Goal: Task Accomplishment & Management: Complete application form

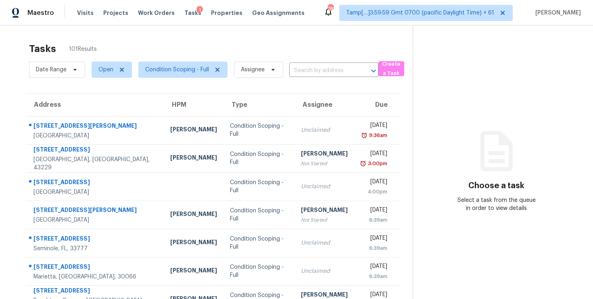
click at [103, 24] on div "Maestro Visits Projects Work Orders Tasks 1 Properties Geo Assignments 785 Tamp…" at bounding box center [296, 12] width 593 height 25
click at [312, 73] on input "text" at bounding box center [322, 71] width 67 height 12
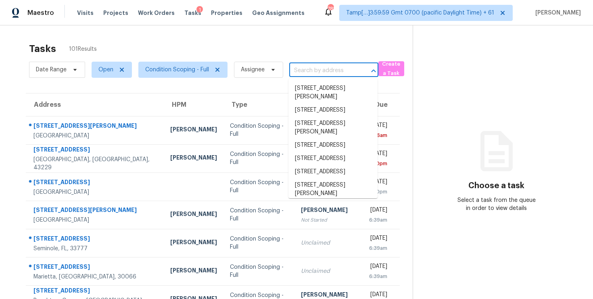
paste input "307 Creek Front Way, Lawrenceville, GA 30043"
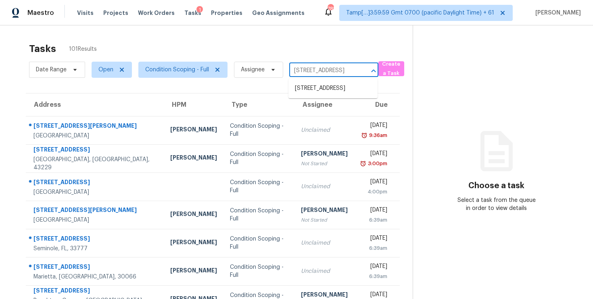
type input "307 Creek Front Way, Lawrenceville, GA 30043"
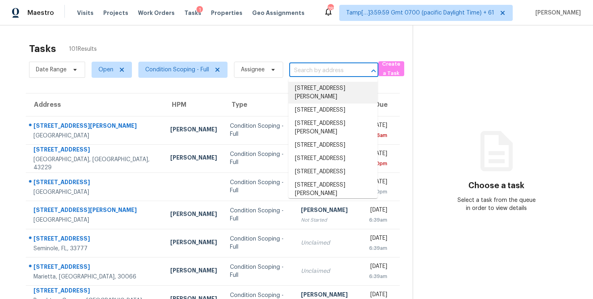
click at [298, 72] on input "text" at bounding box center [322, 71] width 67 height 12
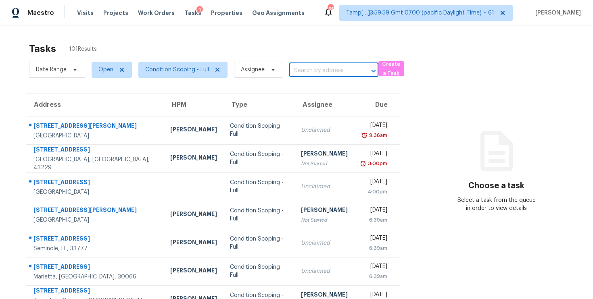
paste input "5394 Redwood Rd, Columbus, OH, 43229"
type input "5394 Redwood Rd, Columbus, OH, 43229"
click at [319, 85] on li "5394 Redwood Rd, Columbus, OH 43229" at bounding box center [332, 88] width 89 height 13
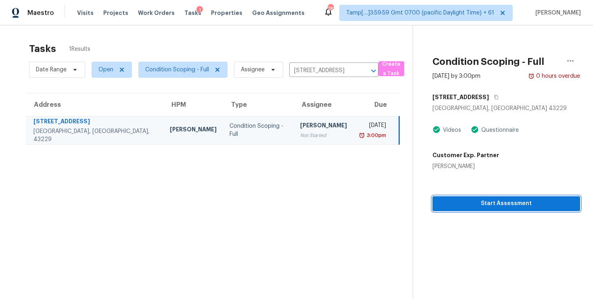
click at [483, 197] on button "Start Assessment" at bounding box center [506, 203] width 148 height 15
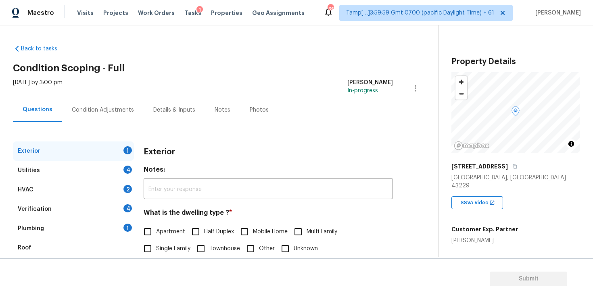
scroll to position [89, 0]
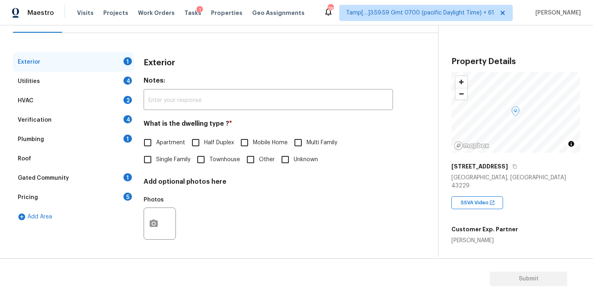
click at [156, 158] on span "Single Family" at bounding box center [173, 160] width 34 height 8
click at [156, 158] on input "Single Family" at bounding box center [147, 159] width 17 height 17
checkbox input "true"
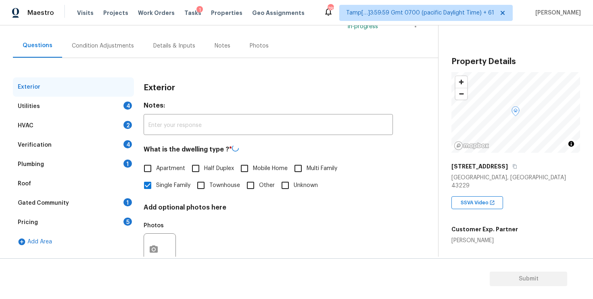
scroll to position [40, 0]
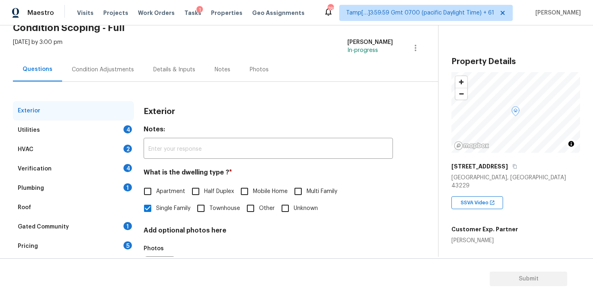
click at [96, 62] on div "Condition Adjustments" at bounding box center [102, 70] width 81 height 24
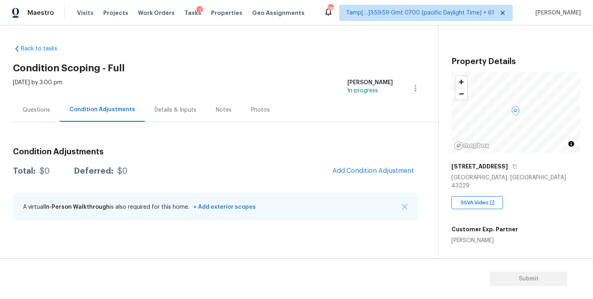
click at [336, 142] on div "Condition Adjustments Total: $0 Deferred: $0 Add Condition Adjustment A virtual…" at bounding box center [216, 185] width 406 height 86
click at [376, 168] on span "Add Condition Adjustment" at bounding box center [372, 170] width 81 height 7
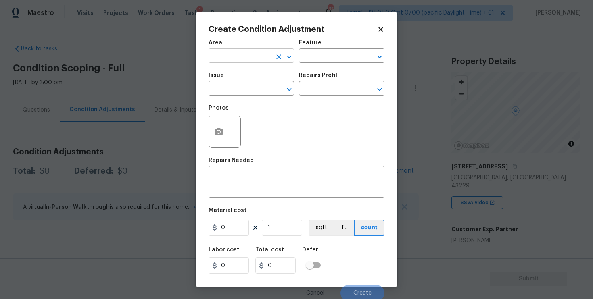
click at [242, 57] on input "text" at bounding box center [239, 56] width 63 height 12
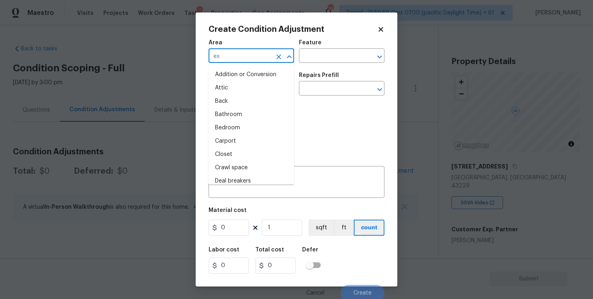
type input "ext"
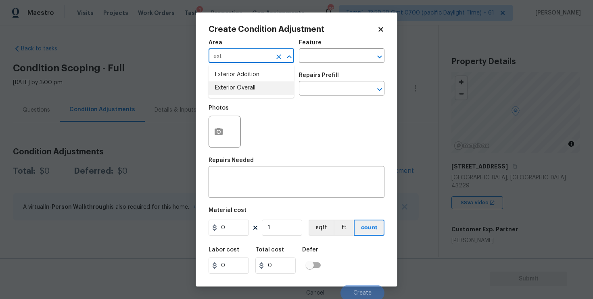
click at [244, 88] on li "Exterior Overall" at bounding box center [250, 87] width 85 height 13
type input "Exterior Overall"
click at [244, 88] on input "text" at bounding box center [239, 89] width 63 height 12
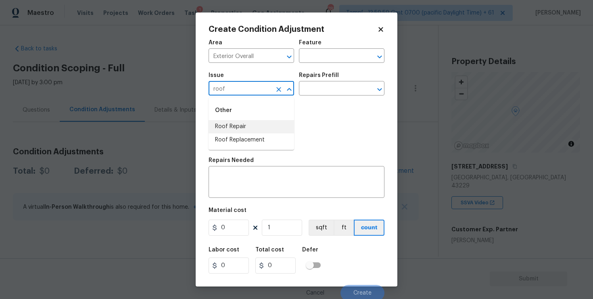
click at [252, 122] on li "Roof Repair" at bounding box center [250, 126] width 85 height 13
type input "Roof Repair"
click at [262, 176] on textarea at bounding box center [296, 183] width 166 height 17
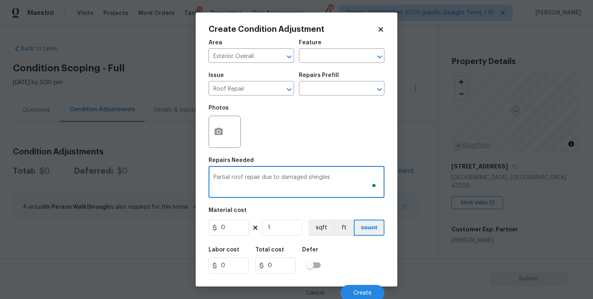
type textarea "Partial roof repair due to damaged shingles"
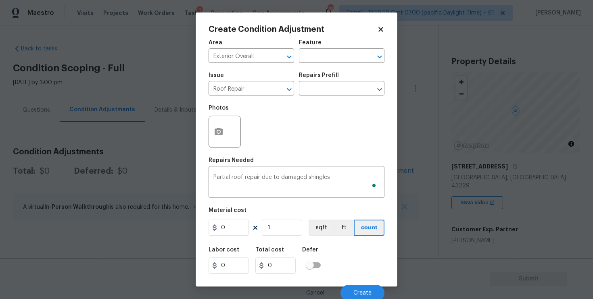
click at [241, 237] on figure "Material cost 0 1 sqft ft count" at bounding box center [296, 223] width 176 height 30
click at [238, 227] on input "0" at bounding box center [228, 228] width 40 height 16
type input "1000"
click at [213, 117] on div at bounding box center [224, 132] width 32 height 32
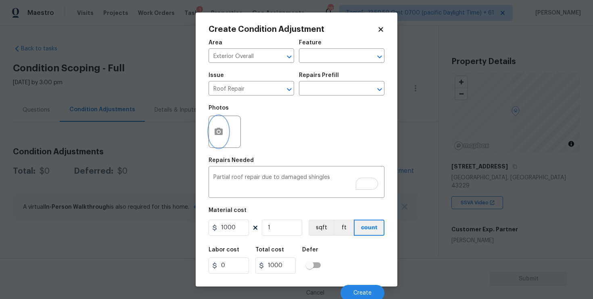
click at [220, 130] on icon "button" at bounding box center [218, 131] width 8 height 7
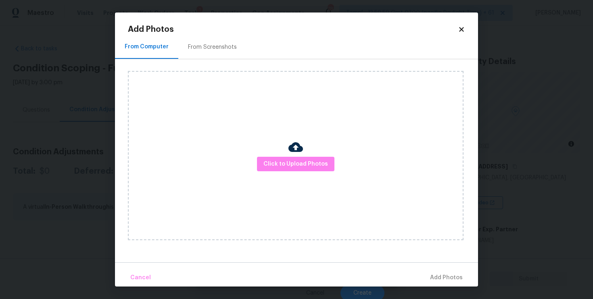
click at [299, 156] on div at bounding box center [295, 148] width 15 height 17
click at [307, 175] on div "Click to Upload Photos" at bounding box center [295, 155] width 335 height 169
click at [306, 169] on span "Click to Upload Photos" at bounding box center [295, 164] width 65 height 10
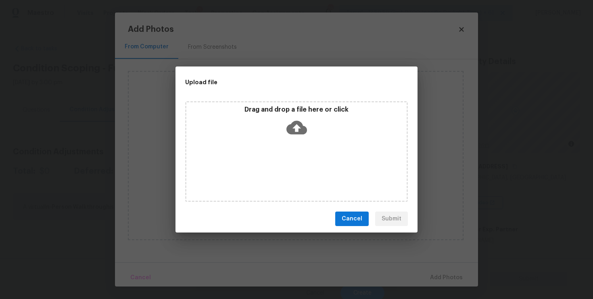
click at [294, 127] on icon at bounding box center [296, 127] width 21 height 21
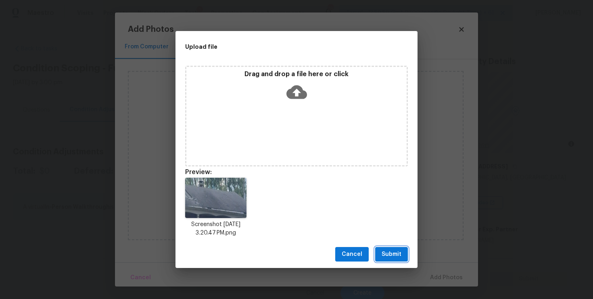
click at [394, 250] on span "Submit" at bounding box center [391, 255] width 20 height 10
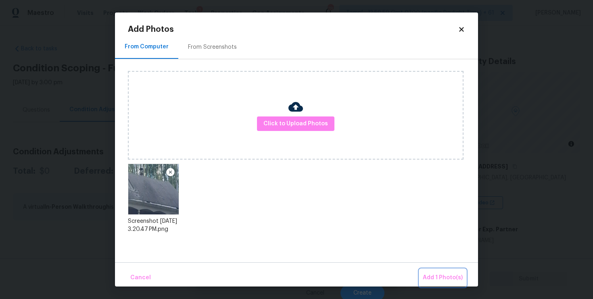
click at [449, 276] on span "Add 1 Photo(s)" at bounding box center [443, 278] width 40 height 10
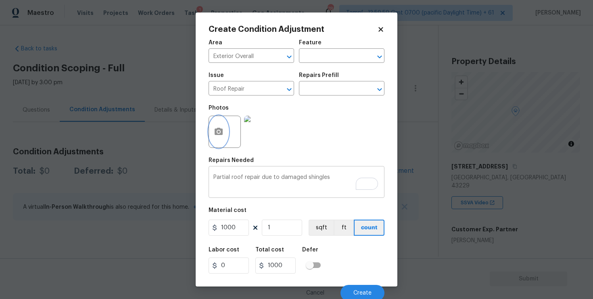
scroll to position [2, 0]
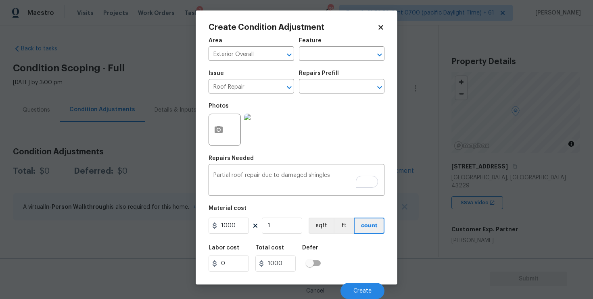
click at [358, 280] on div "Cancel Create" at bounding box center [296, 288] width 176 height 23
click at [361, 288] on span "Create" at bounding box center [362, 291] width 18 height 6
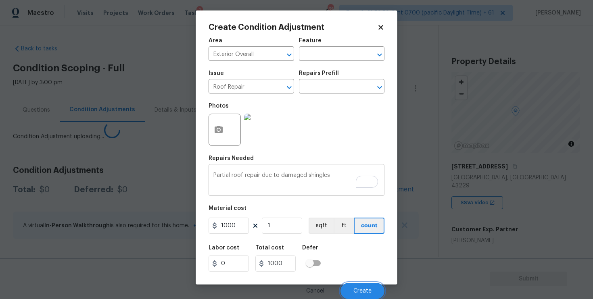
scroll to position [0, 0]
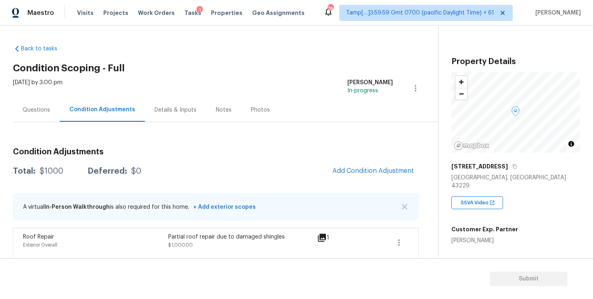
click at [51, 110] on div "Questions" at bounding box center [36, 110] width 47 height 24
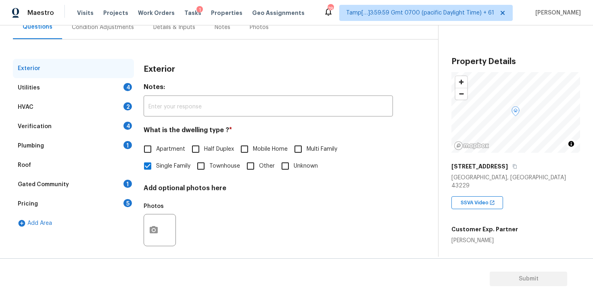
scroll to position [89, 0]
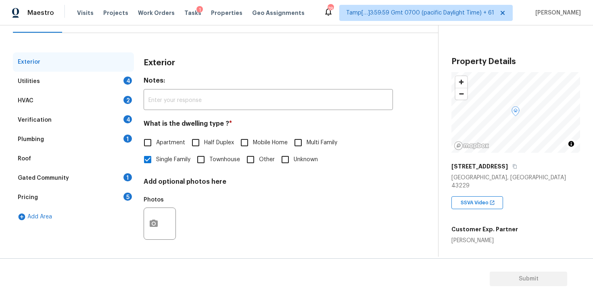
click at [86, 119] on div "Verification 4" at bounding box center [73, 119] width 121 height 19
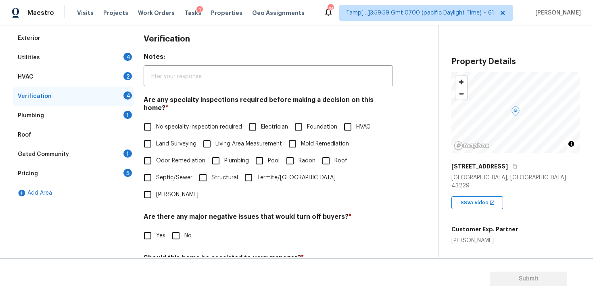
scroll to position [178, 0]
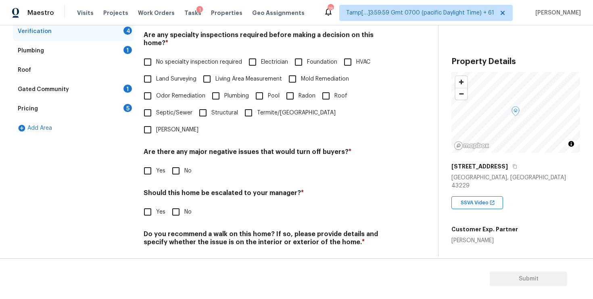
click at [147, 197] on div "Verification Notes: ​ Are any specialty inspections required before making a de…" at bounding box center [268, 122] width 249 height 316
click at [147, 204] on input "Yes" at bounding box center [147, 212] width 17 height 17
checkbox input "true"
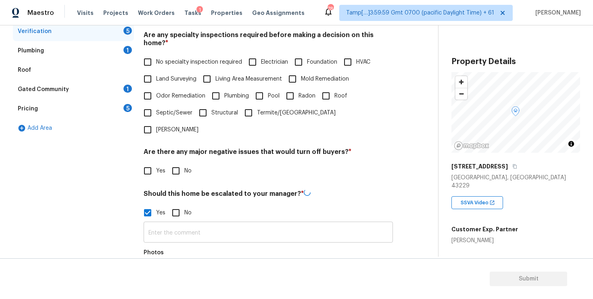
click at [184, 224] on input "text" at bounding box center [268, 233] width 249 height 19
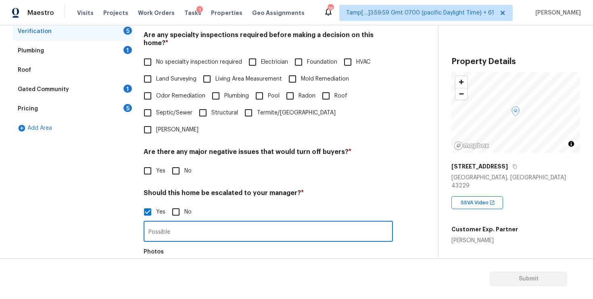
type input "Possible"
click at [276, 223] on input "Possible step crack on the exterior wall at" at bounding box center [268, 232] width 249 height 19
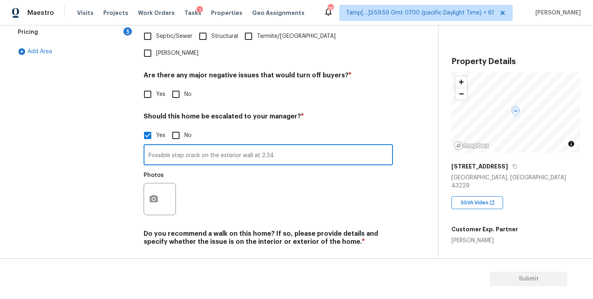
type input "Possible step crack on the exterior wall at 2:34"
click at [138, 173] on div "Exterior Utilities 4 HVAC 2 Verification 4 Plumbing 1 Roof Gated Community 1 Pr…" at bounding box center [216, 83] width 406 height 392
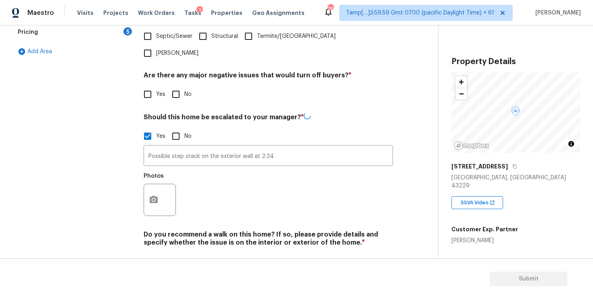
click at [165, 184] on div at bounding box center [160, 200] width 32 height 32
click at [156, 195] on icon "button" at bounding box center [154, 200] width 10 height 10
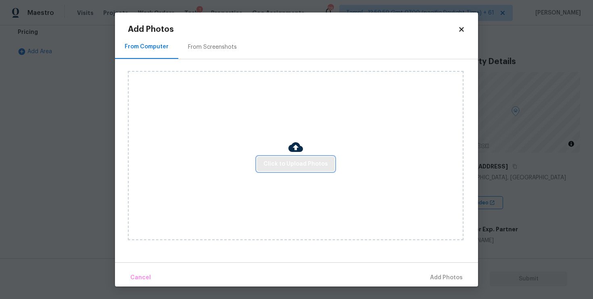
click at [296, 160] on span "Click to Upload Photos" at bounding box center [295, 164] width 65 height 10
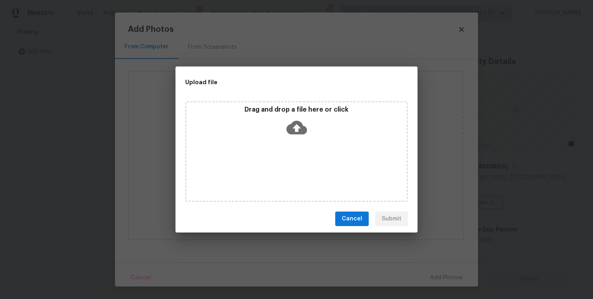
click at [294, 122] on icon at bounding box center [296, 128] width 21 height 14
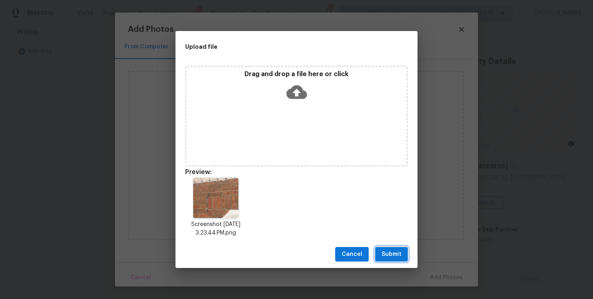
click at [401, 256] on button "Submit" at bounding box center [391, 254] width 33 height 15
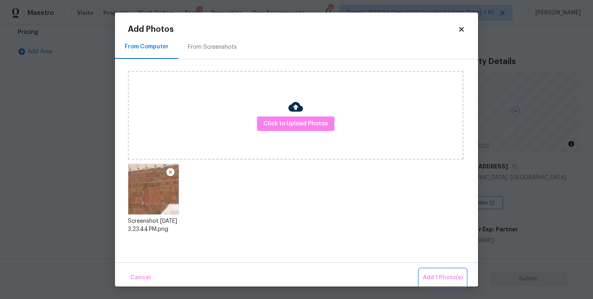
click at [445, 272] on button "Add 1 Photo(s)" at bounding box center [442, 277] width 46 height 17
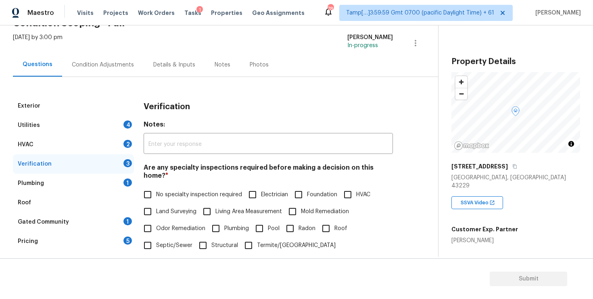
click at [102, 53] on div "Condition Adjustments" at bounding box center [102, 65] width 81 height 24
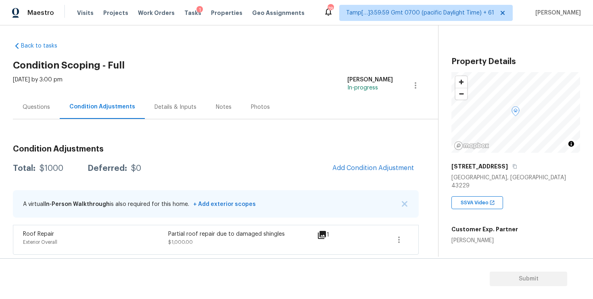
scroll to position [3, 0]
click at [382, 163] on button "Add Condition Adjustment" at bounding box center [372, 167] width 91 height 17
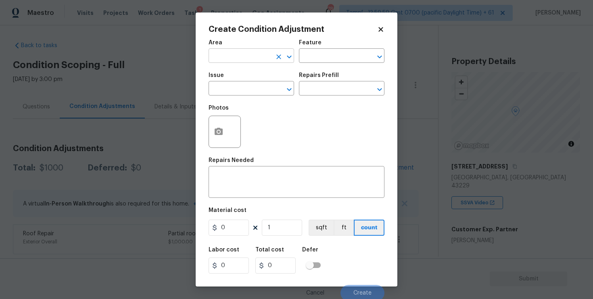
click at [237, 59] on input "text" at bounding box center [239, 56] width 63 height 12
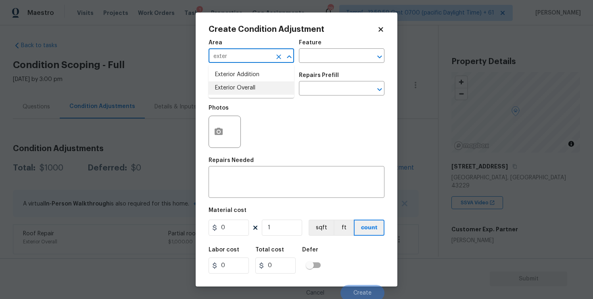
click at [242, 88] on li "Exterior Overall" at bounding box center [250, 87] width 85 height 13
type input "Exterior Overall"
click at [242, 88] on input "text" at bounding box center [239, 89] width 63 height 12
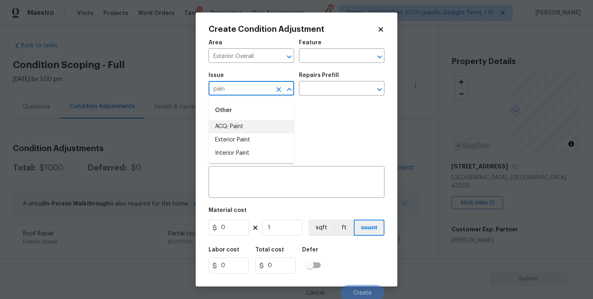
click at [248, 127] on li "ACQ: Paint" at bounding box center [250, 126] width 85 height 13
type input "ACQ: Paint"
click at [322, 91] on input "text" at bounding box center [330, 89] width 63 height 12
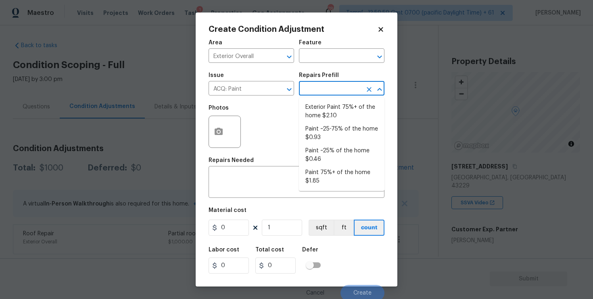
click at [332, 110] on li "Exterior Paint 75%+ of the home $2.10" at bounding box center [341, 112] width 85 height 22
type input "Acquisition"
type textarea "Acquisition Scope: 75%+ of the home exterior will likely require paint"
type input "2.1"
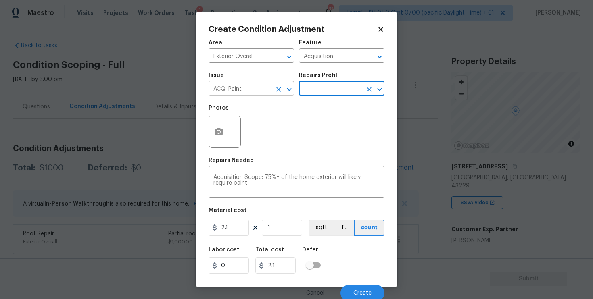
click at [283, 91] on button "Open" at bounding box center [288, 89] width 11 height 11
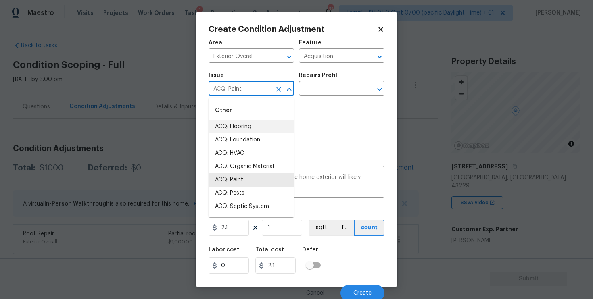
click at [276, 87] on icon "Clear" at bounding box center [278, 89] width 5 height 5
click at [264, 181] on li "Exterior Paint" at bounding box center [250, 179] width 85 height 13
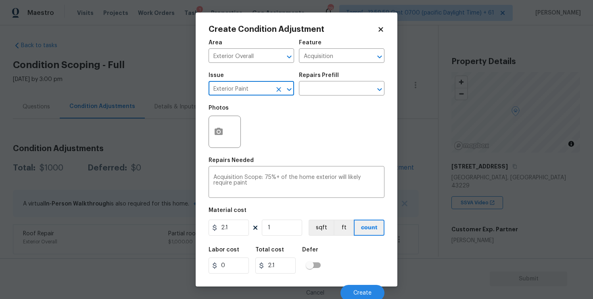
type input "Exterior Paint"
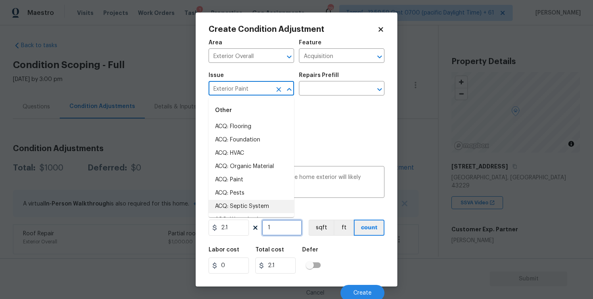
click at [288, 225] on input "1" at bounding box center [282, 228] width 40 height 16
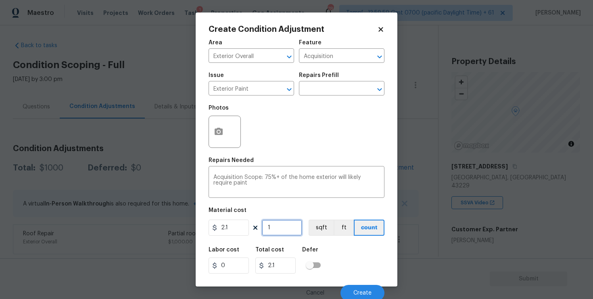
type input "0"
paste input "186"
type input "1860"
type input "3906"
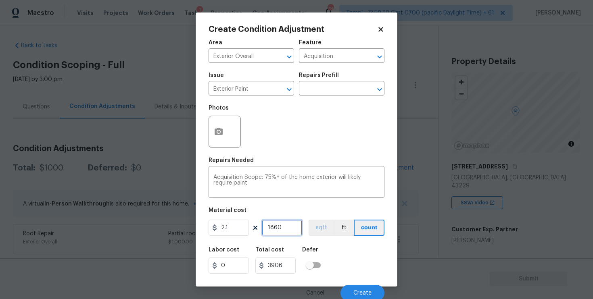
type input "1860"
click at [327, 220] on button "sqft" at bounding box center [320, 228] width 25 height 16
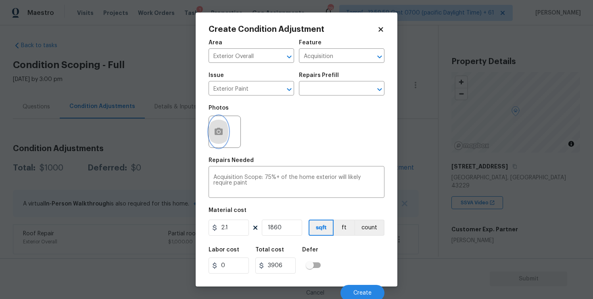
click at [214, 134] on icon "button" at bounding box center [219, 132] width 10 height 10
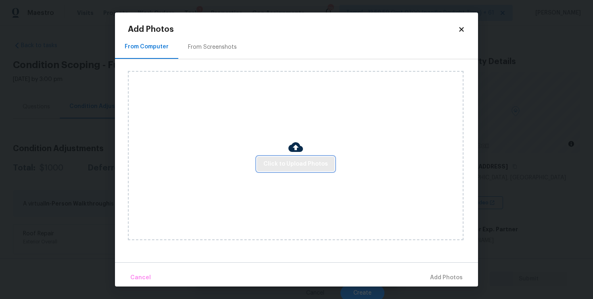
click at [269, 170] on button "Click to Upload Photos" at bounding box center [295, 164] width 77 height 15
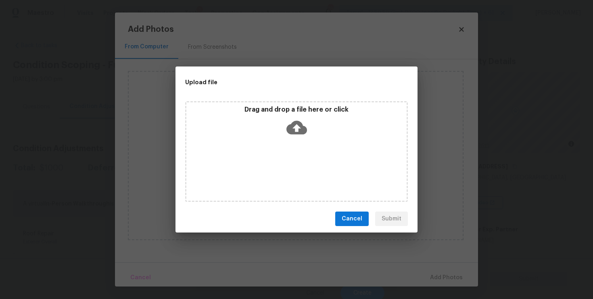
click at [291, 128] on icon at bounding box center [296, 128] width 21 height 14
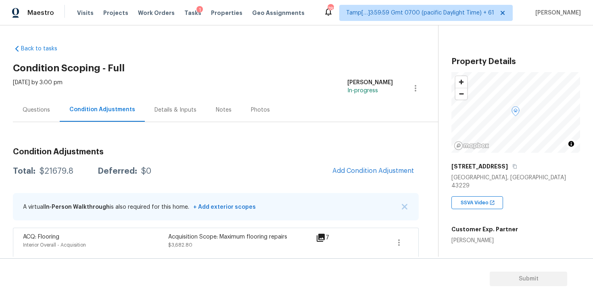
click at [42, 104] on div "Questions" at bounding box center [36, 110] width 47 height 24
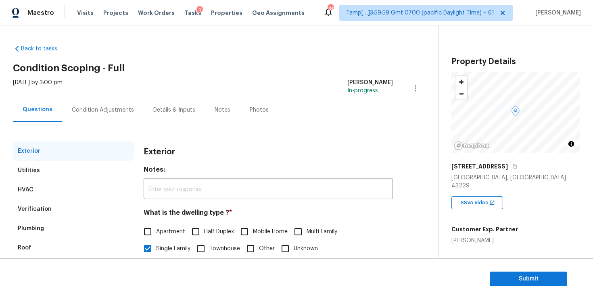
scroll to position [89, 0]
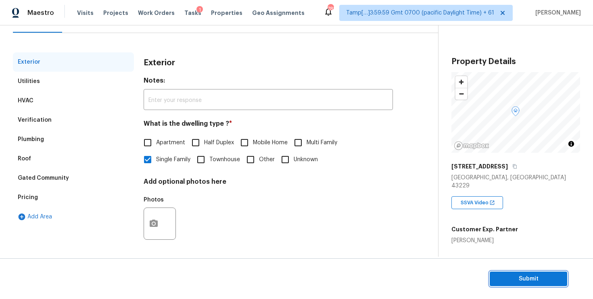
click at [523, 279] on span "Submit" at bounding box center [528, 279] width 65 height 10
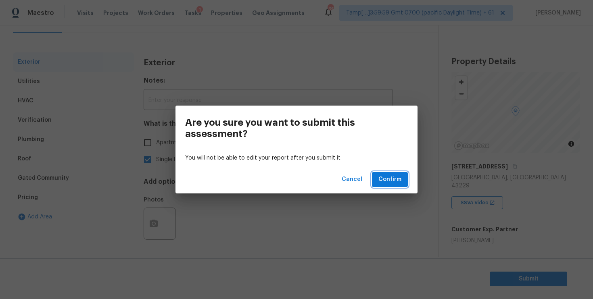
click at [391, 181] on span "Confirm" at bounding box center [389, 180] width 23 height 10
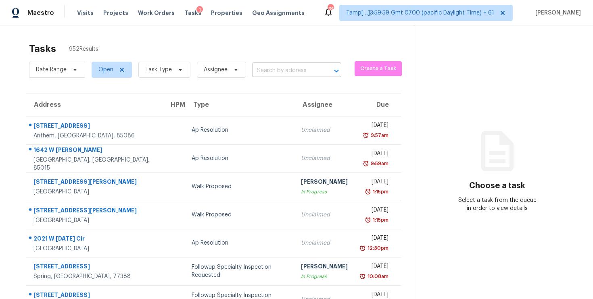
click at [273, 65] on input "text" at bounding box center [285, 71] width 67 height 12
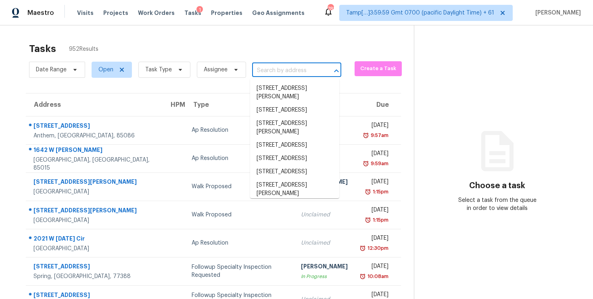
paste input "[STREET_ADDRESS]"
type input "[STREET_ADDRESS]"
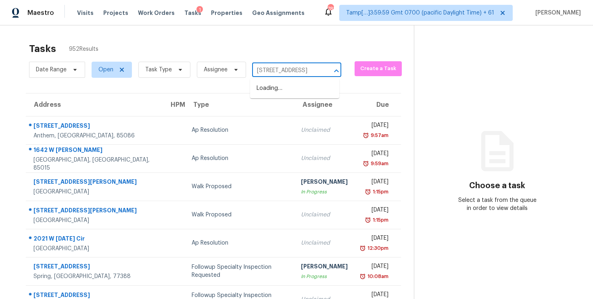
scroll to position [0, 54]
click at [286, 85] on li "[STREET_ADDRESS]" at bounding box center [294, 88] width 89 height 13
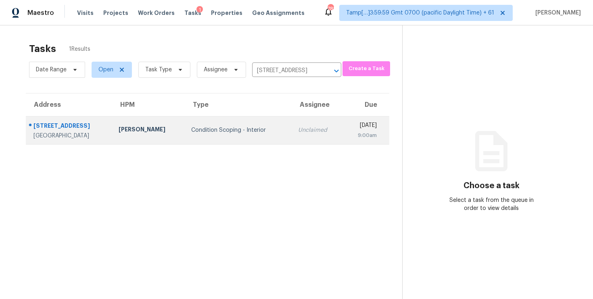
click at [292, 120] on td "Unclaimed" at bounding box center [317, 130] width 51 height 28
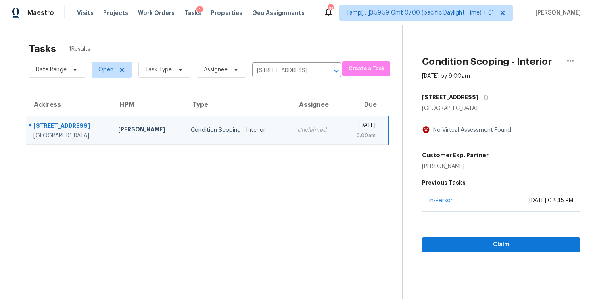
scroll to position [25, 0]
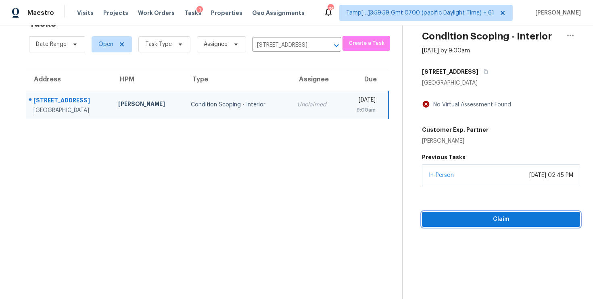
click at [453, 218] on span "Claim" at bounding box center [500, 219] width 145 height 10
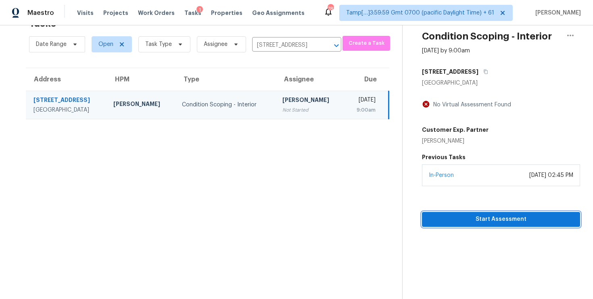
click at [447, 212] on button "Start Assessment" at bounding box center [501, 219] width 158 height 15
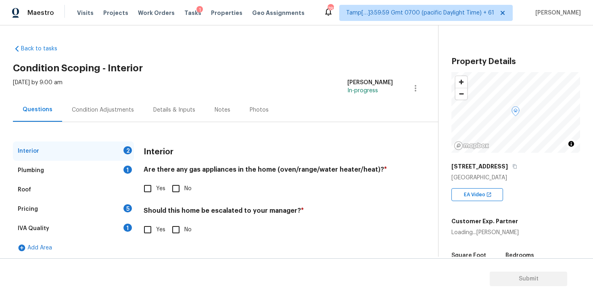
scroll to position [3, 0]
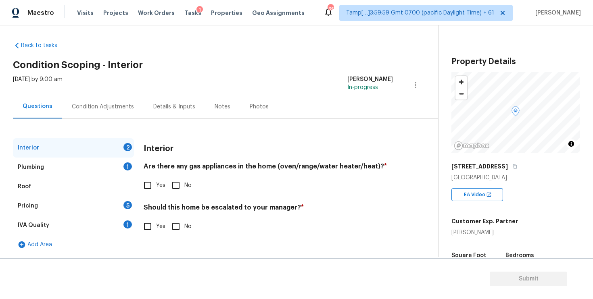
click at [177, 183] on input "No" at bounding box center [175, 185] width 17 height 17
checkbox input "true"
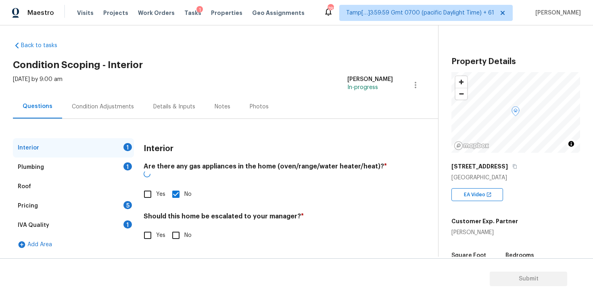
click at [176, 234] on input "No" at bounding box center [175, 235] width 17 height 17
checkbox input "true"
click at [106, 161] on div "Plumbing 1" at bounding box center [73, 167] width 121 height 19
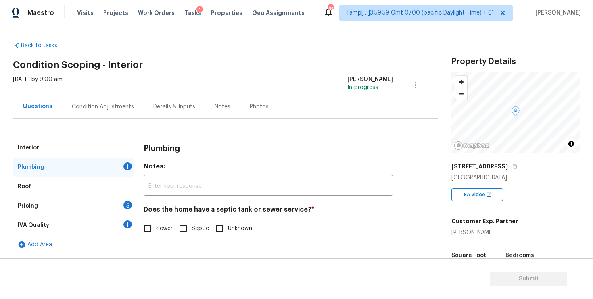
click at [149, 222] on input "Sewer" at bounding box center [147, 228] width 17 height 17
checkbox input "true"
click at [119, 204] on div "Pricing 5" at bounding box center [73, 205] width 121 height 19
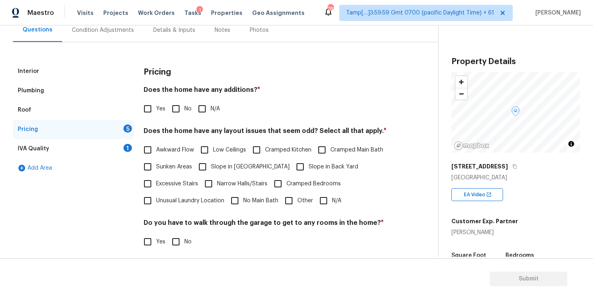
scroll to position [85, 0]
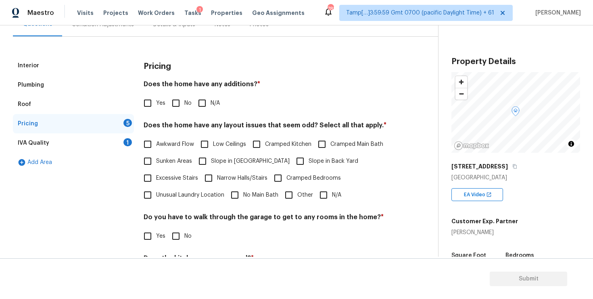
click at [177, 93] on div "Does the home have any additions? * Yes No N/A" at bounding box center [268, 95] width 249 height 31
click at [177, 104] on input "No" at bounding box center [175, 103] width 17 height 17
checkbox input "true"
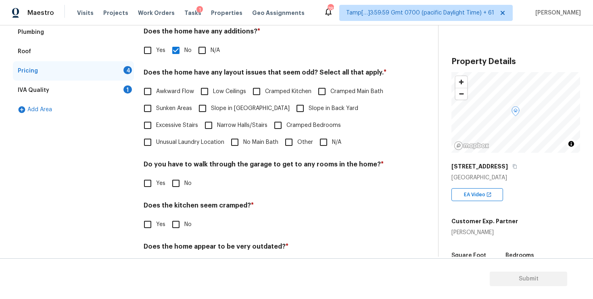
scroll to position [143, 0]
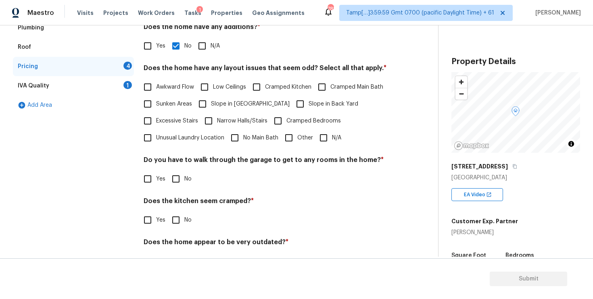
click at [327, 140] on input "N/A" at bounding box center [323, 137] width 17 height 17
checkbox input "true"
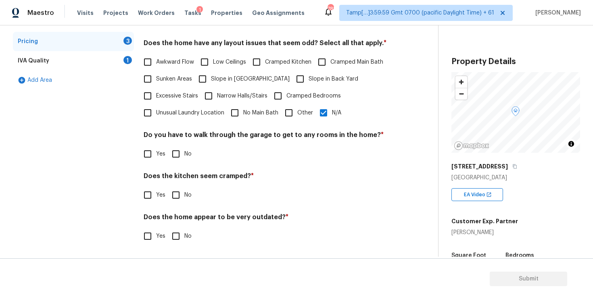
click at [177, 161] on input "No" at bounding box center [175, 154] width 17 height 17
checkbox input "true"
click at [178, 187] on input "No" at bounding box center [175, 195] width 17 height 17
checkbox input "true"
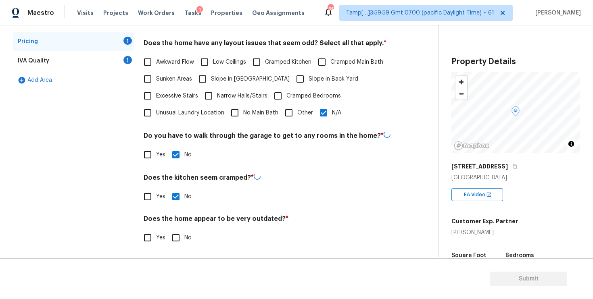
click at [178, 225] on h4 "Does the home appear to be very outdated? *" at bounding box center [268, 220] width 249 height 11
click at [178, 232] on input "No" at bounding box center [175, 237] width 17 height 17
checkbox input "true"
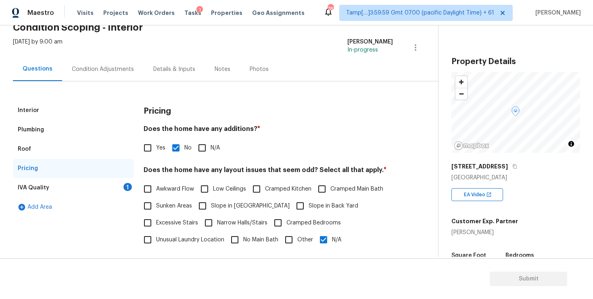
click at [120, 183] on div "IVA Quality 1" at bounding box center [73, 187] width 121 height 19
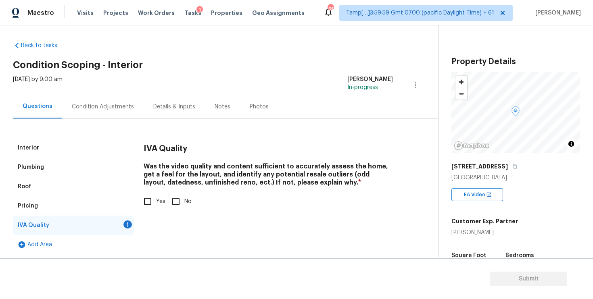
click at [148, 211] on div "IVA Quality Was the video quality and content sufficient to accurately assess t…" at bounding box center [268, 178] width 249 height 81
click at [148, 204] on input "Yes" at bounding box center [147, 201] width 17 height 17
checkbox input "true"
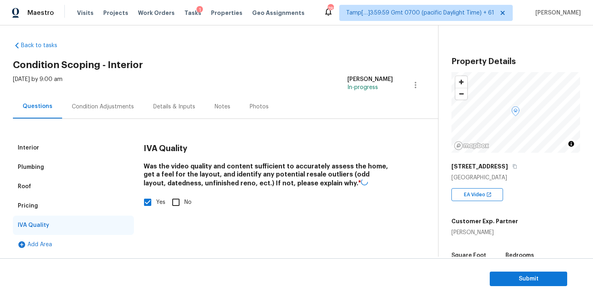
click at [114, 101] on div "Condition Adjustments" at bounding box center [102, 107] width 81 height 24
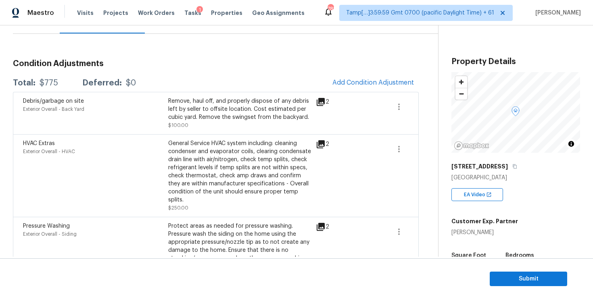
scroll to position [88, 0]
click at [369, 84] on span "Add Condition Adjustment" at bounding box center [372, 82] width 81 height 7
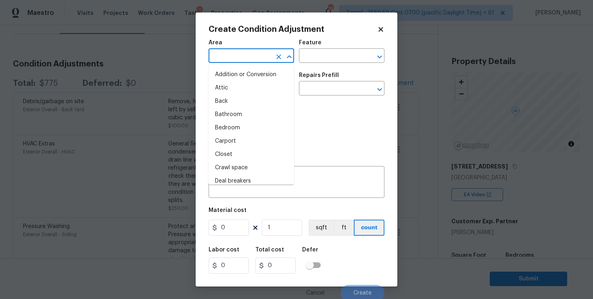
click at [257, 62] on input "text" at bounding box center [239, 56] width 63 height 12
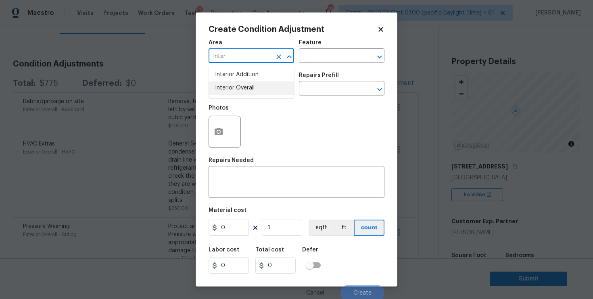
click at [259, 91] on li "Interior Overall" at bounding box center [250, 87] width 85 height 13
type input "Interior Overall"
click at [259, 91] on input "text" at bounding box center [239, 89] width 63 height 12
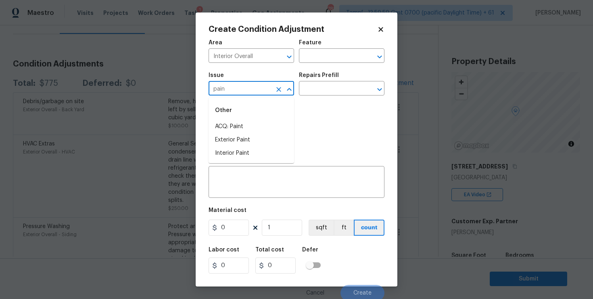
click at [262, 115] on div "Other" at bounding box center [250, 110] width 85 height 19
click at [262, 124] on li "ACQ: Paint" at bounding box center [250, 126] width 85 height 13
type input "ACQ: Paint"
click at [318, 96] on div "Issue ACQ: Paint ​ Repairs Prefill ​" at bounding box center [296, 84] width 176 height 33
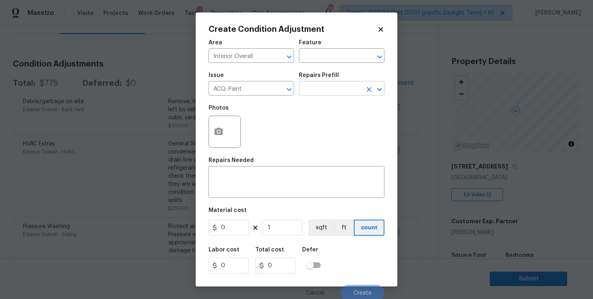
click at [321, 87] on input "text" at bounding box center [330, 89] width 63 height 12
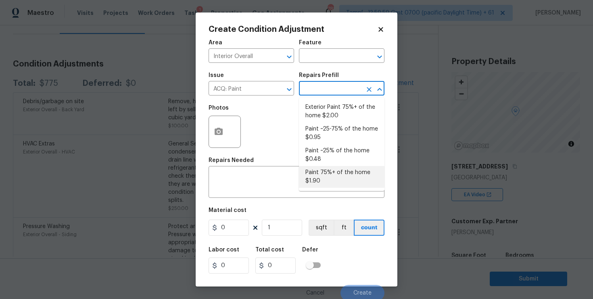
click at [318, 182] on li "Paint 75%+ of the home $1.90" at bounding box center [341, 177] width 85 height 22
type input "Acquisition"
type textarea "Acquisition Scope: 75%+ of the home will likely require interior paint"
type input "1.9"
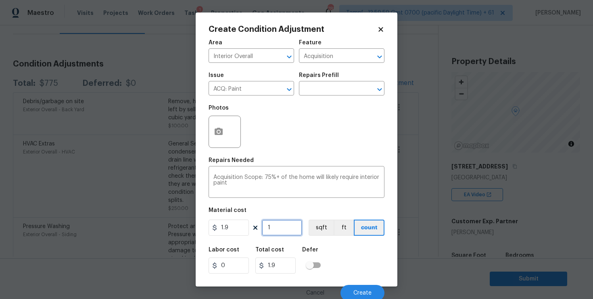
click at [274, 235] on input "1" at bounding box center [282, 228] width 40 height 16
type input "0"
paste input "2122"
type input "2122"
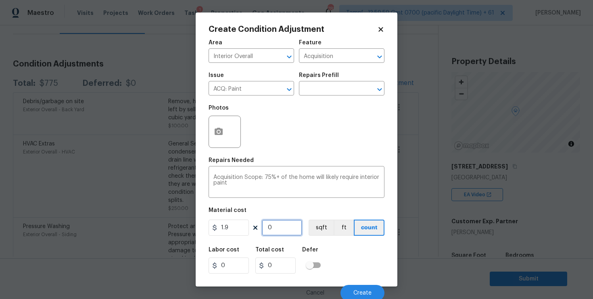
type input "4031.8"
click at [302, 231] on input "2122" at bounding box center [282, 228] width 40 height 16
type input "2122"
click at [322, 225] on button "sqft" at bounding box center [320, 228] width 25 height 16
click at [221, 137] on icon "button" at bounding box center [219, 132] width 10 height 10
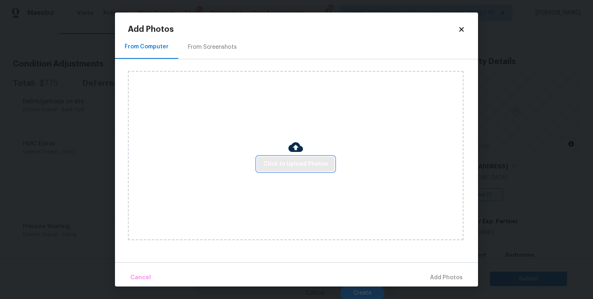
click at [297, 162] on span "Click to Upload Photos" at bounding box center [295, 164] width 65 height 10
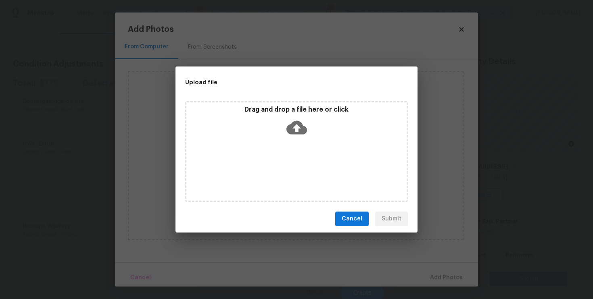
click at [297, 124] on icon at bounding box center [296, 128] width 21 height 14
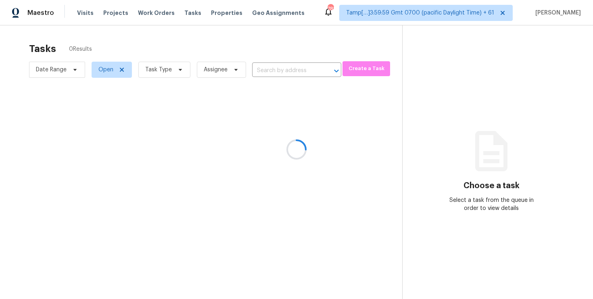
click at [83, 10] on div at bounding box center [296, 149] width 593 height 299
click at [89, 14] on div at bounding box center [296, 149] width 593 height 299
click at [75, 13] on div at bounding box center [296, 149] width 593 height 299
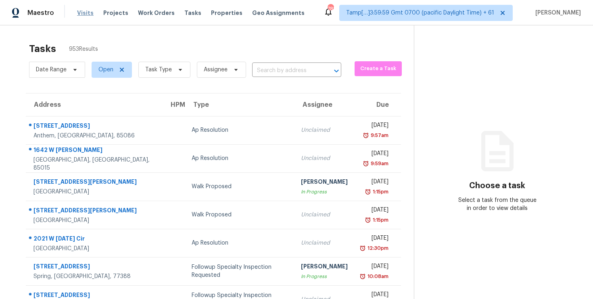
click at [87, 12] on span "Visits" at bounding box center [85, 13] width 17 height 8
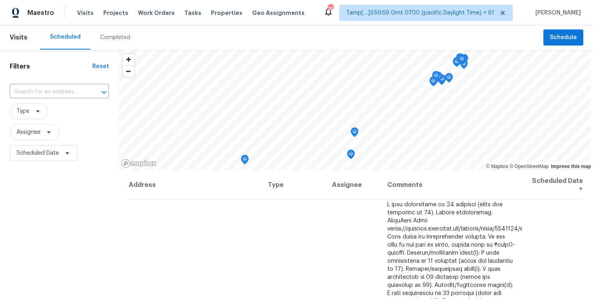
click at [112, 37] on div "Completed" at bounding box center [115, 37] width 30 height 8
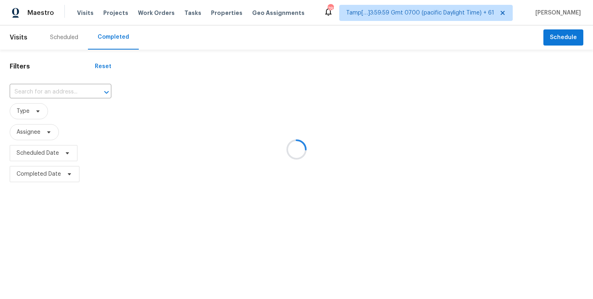
click at [76, 92] on div at bounding box center [296, 149] width 593 height 299
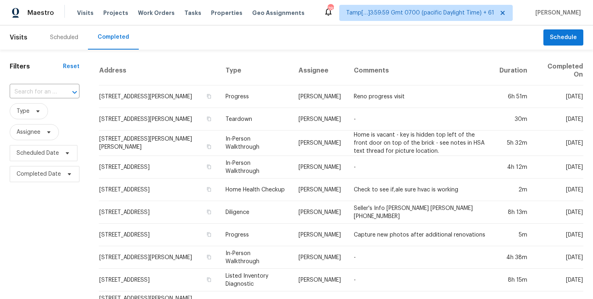
click at [76, 92] on icon "Open" at bounding box center [75, 92] width 10 height 10
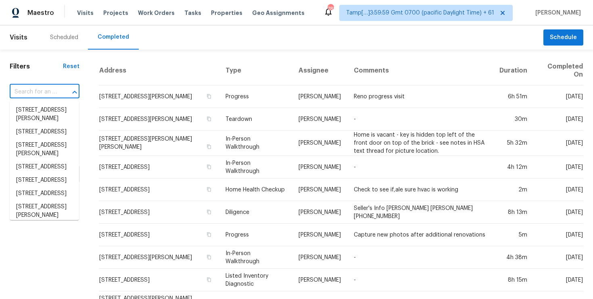
paste input "[STREET_ADDRESS]"
type input "[STREET_ADDRESS]"
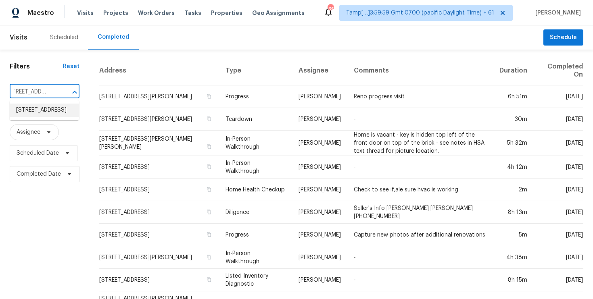
click at [74, 109] on li "[STREET_ADDRESS]" at bounding box center [44, 110] width 69 height 13
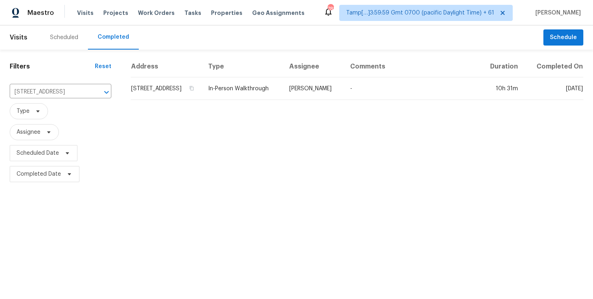
click at [156, 95] on td "[STREET_ADDRESS]" at bounding box center [166, 88] width 71 height 23
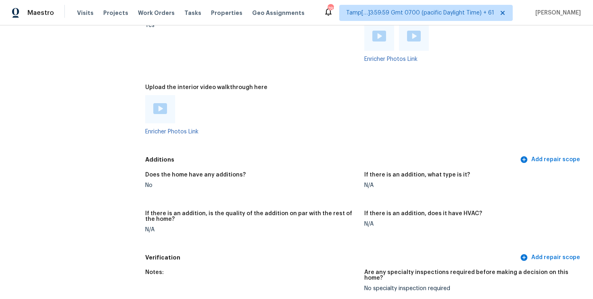
scroll to position [1672, 0]
click at [152, 99] on div at bounding box center [160, 109] width 30 height 28
click at [157, 104] on img at bounding box center [160, 108] width 14 height 11
click at [236, 107] on div at bounding box center [251, 109] width 212 height 28
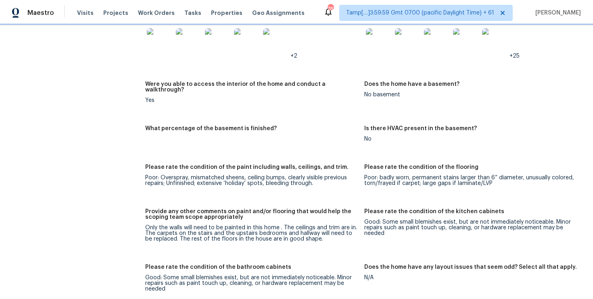
scroll to position [1167, 0]
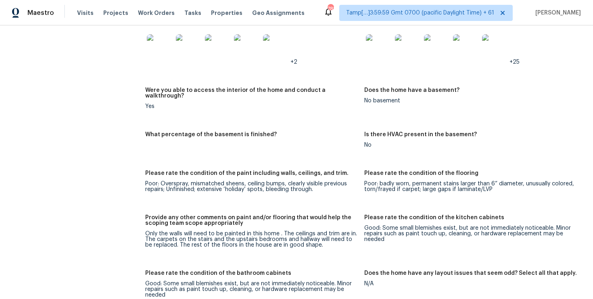
click at [277, 144] on figure "What percentage of the basement is finished?" at bounding box center [254, 146] width 219 height 29
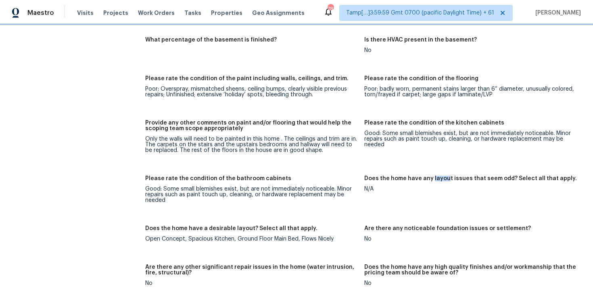
scroll to position [1283, 0]
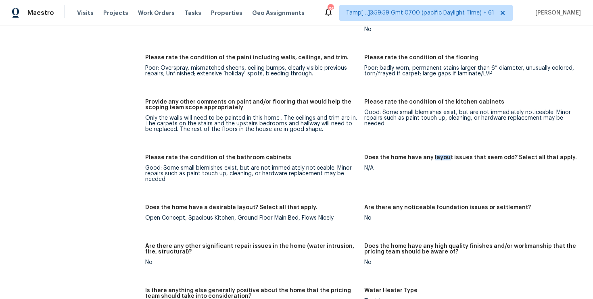
click at [244, 74] on figure "Please rate the condition of the paint including walls, ceilings, and trim. Poo…" at bounding box center [254, 72] width 219 height 35
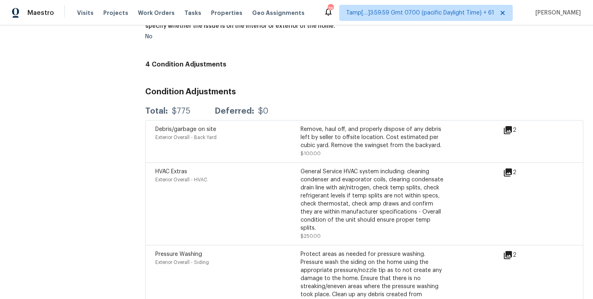
scroll to position [1957, 0]
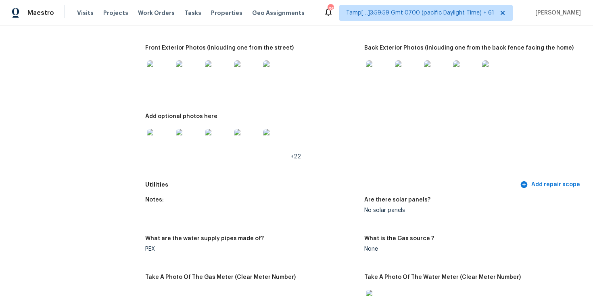
click at [202, 177] on div "Notes: Single-family two-story two car garage What is the dwelling type ? Singl…" at bounding box center [364, 70] width 438 height 214
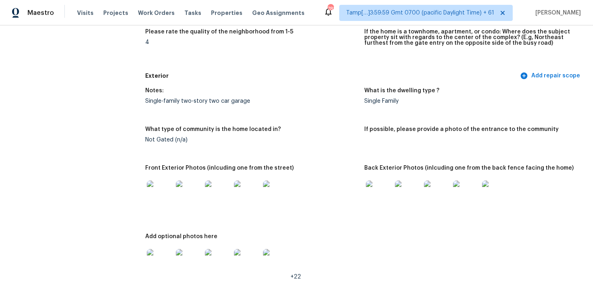
scroll to position [261, 0]
